Goal: Complete application form

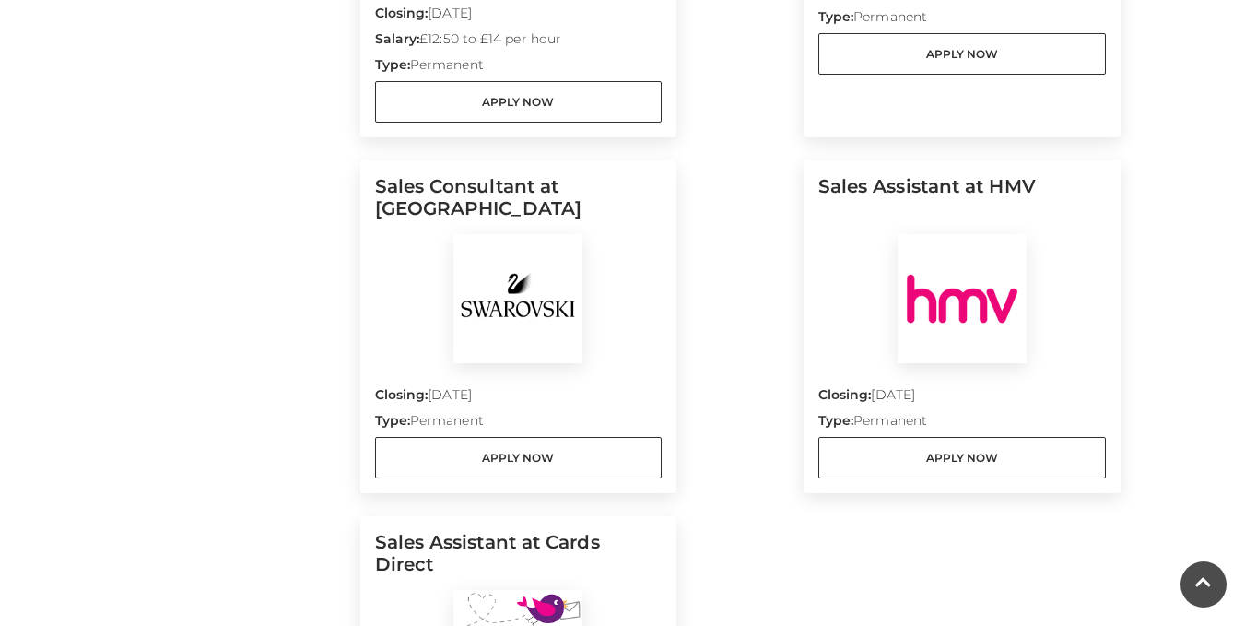
scroll to position [2074, 0]
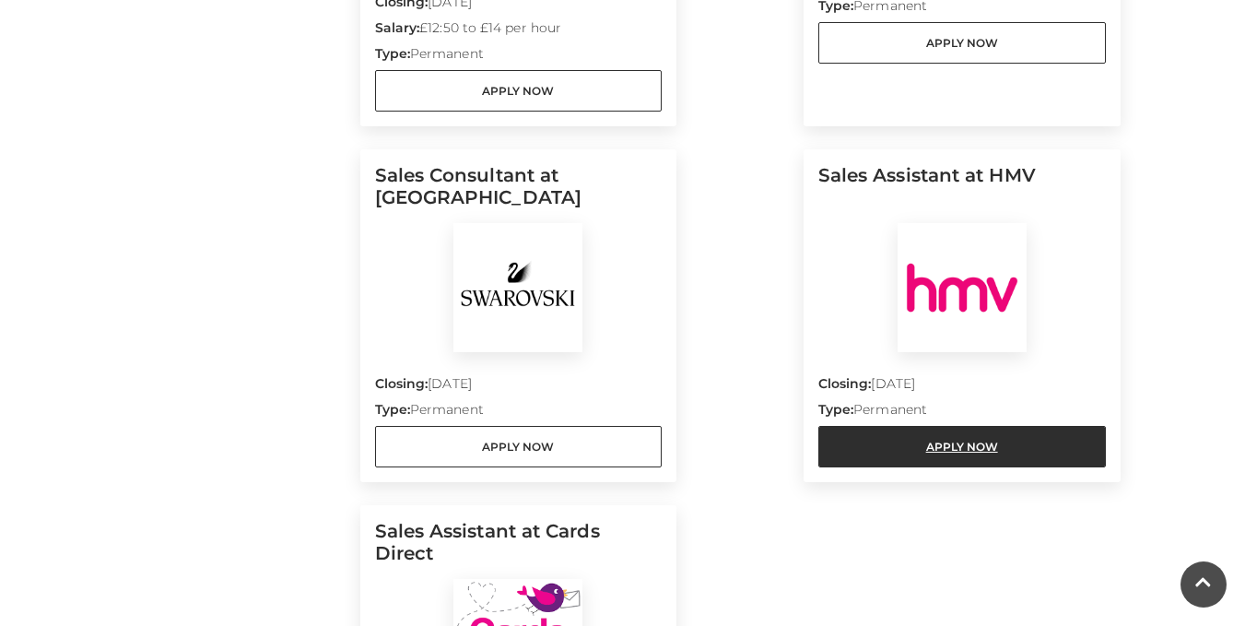
click at [988, 426] on link "Apply Now" at bounding box center [962, 446] width 288 height 41
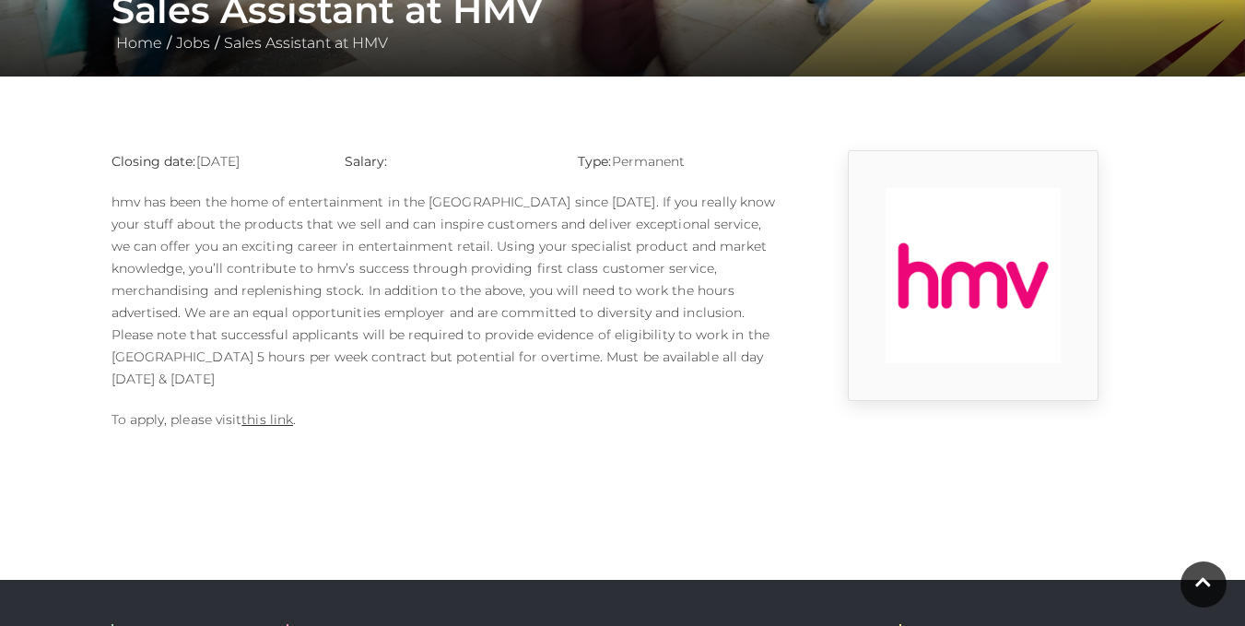
scroll to position [382, 0]
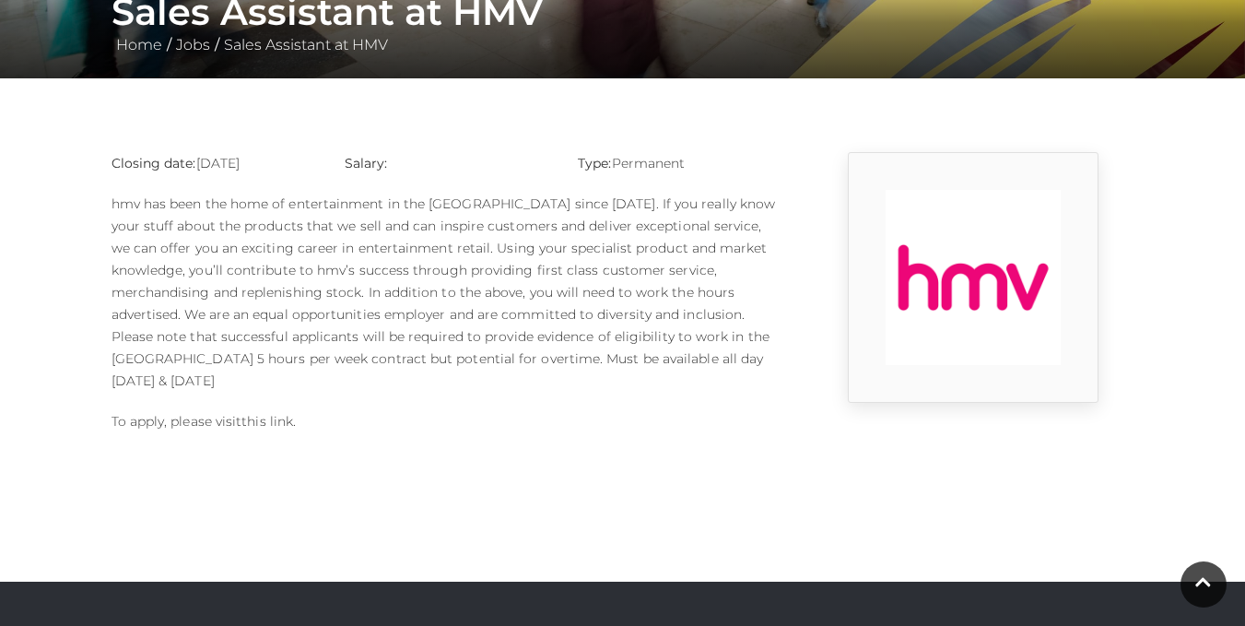
click at [283, 413] on link "this link" at bounding box center [267, 421] width 52 height 17
